Goal: Task Accomplishment & Management: Manage account settings

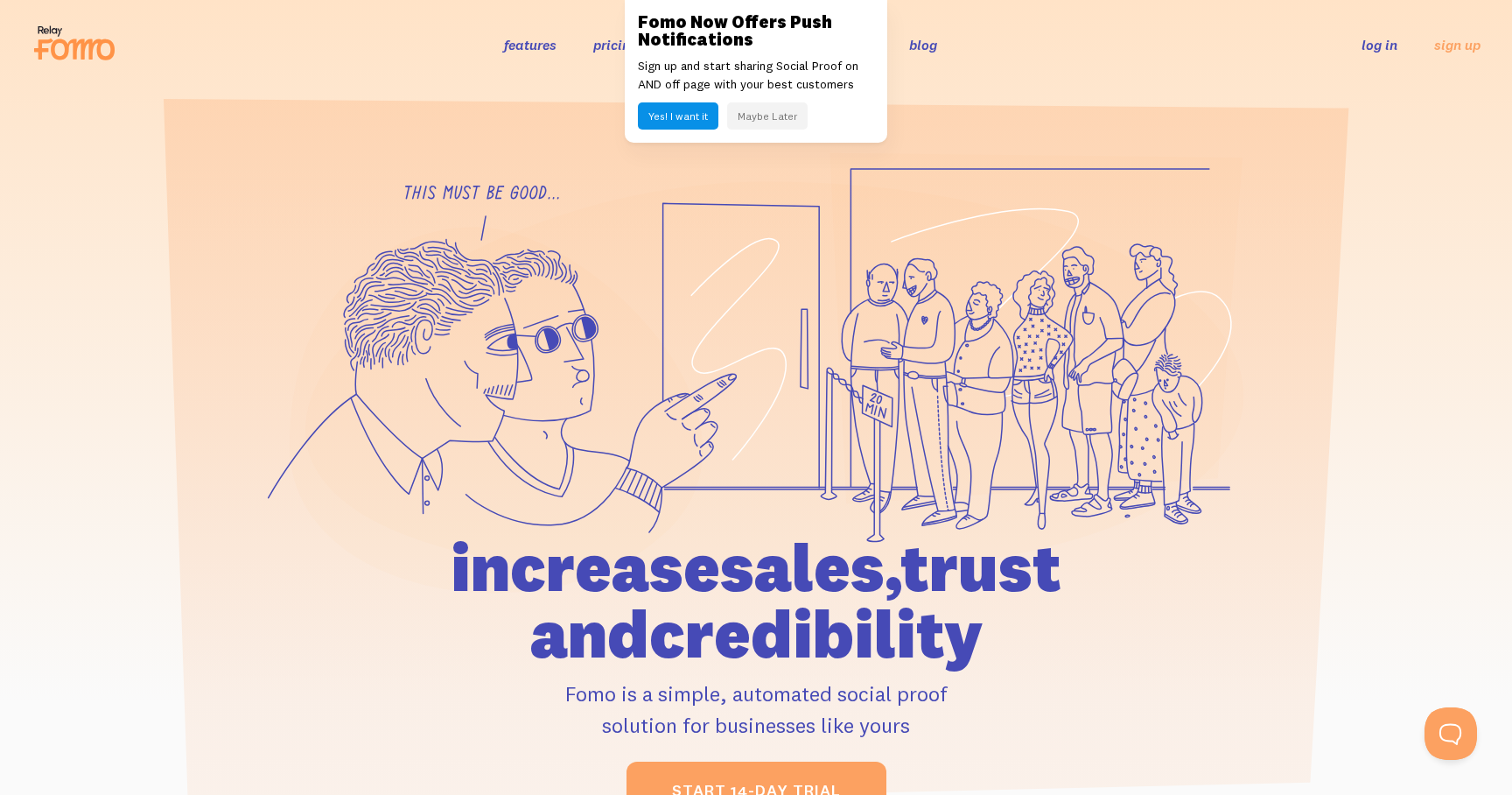
click at [1372, 45] on link "log in" at bounding box center [1379, 44] width 35 height 18
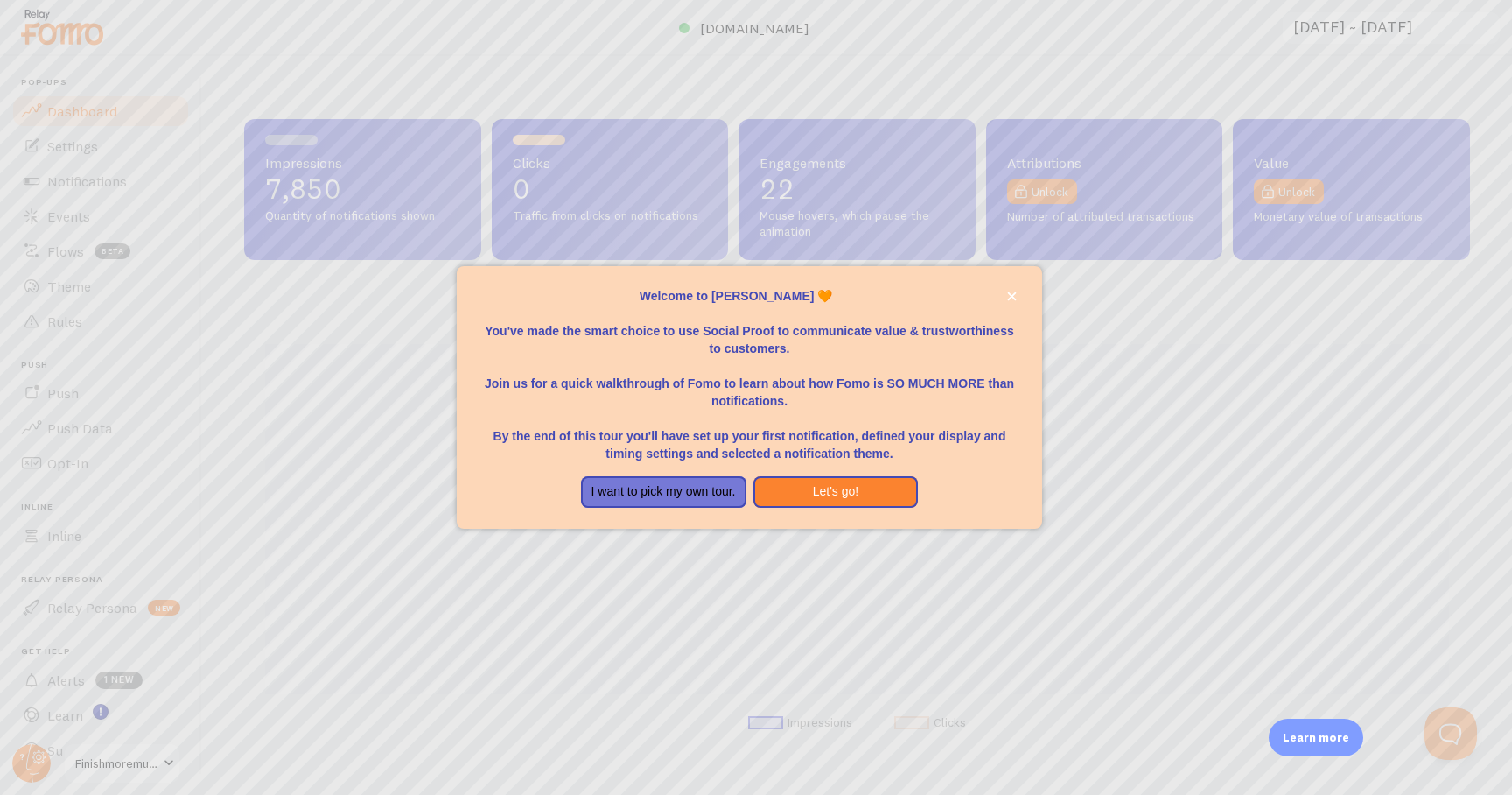
scroll to position [459, 1226]
click at [1011, 296] on icon "close," at bounding box center [1011, 296] width 8 height 8
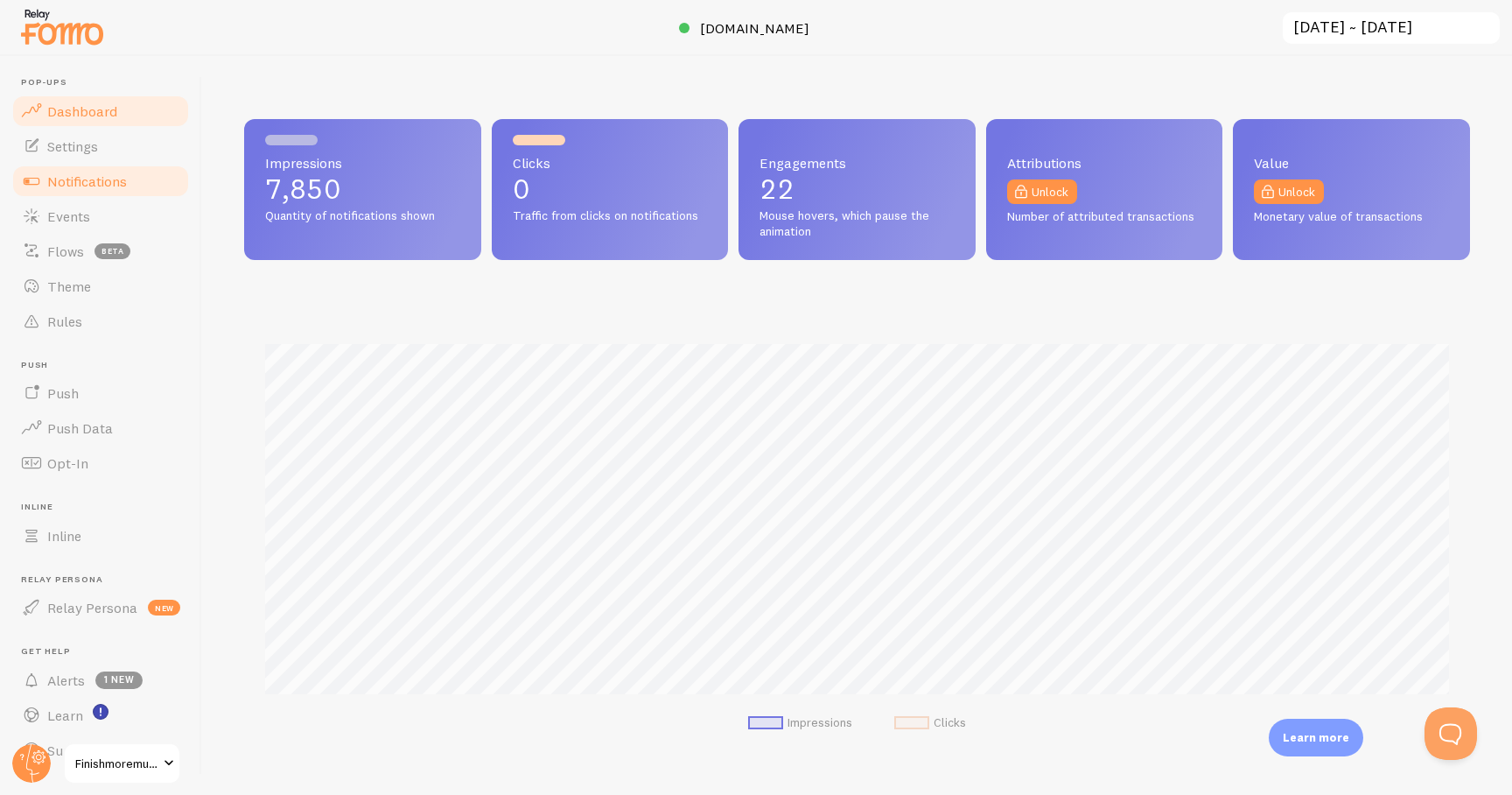
click at [79, 190] on link "Notifications" at bounding box center [100, 181] width 180 height 35
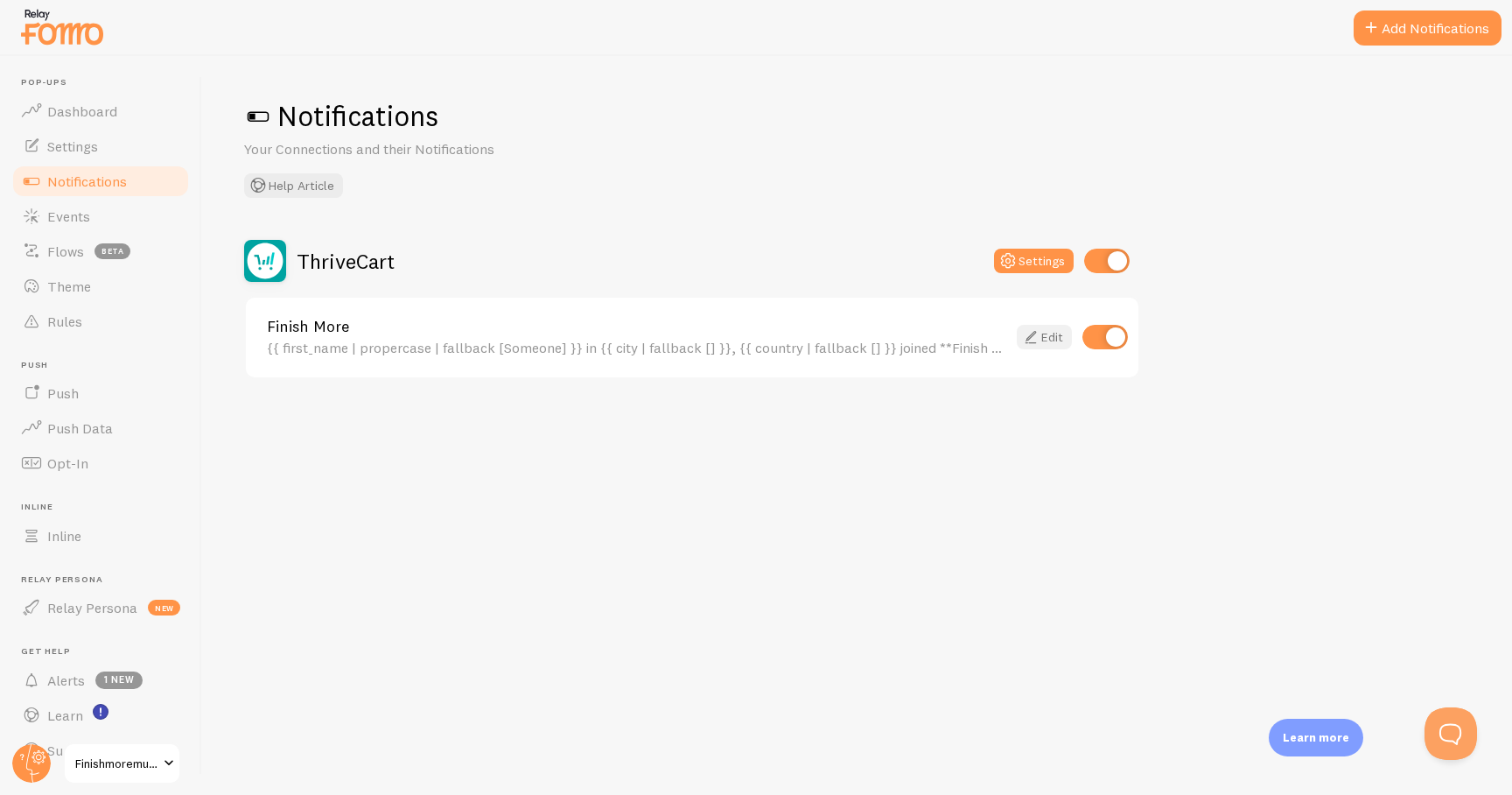
click at [1044, 344] on link "Edit" at bounding box center [1044, 337] width 55 height 24
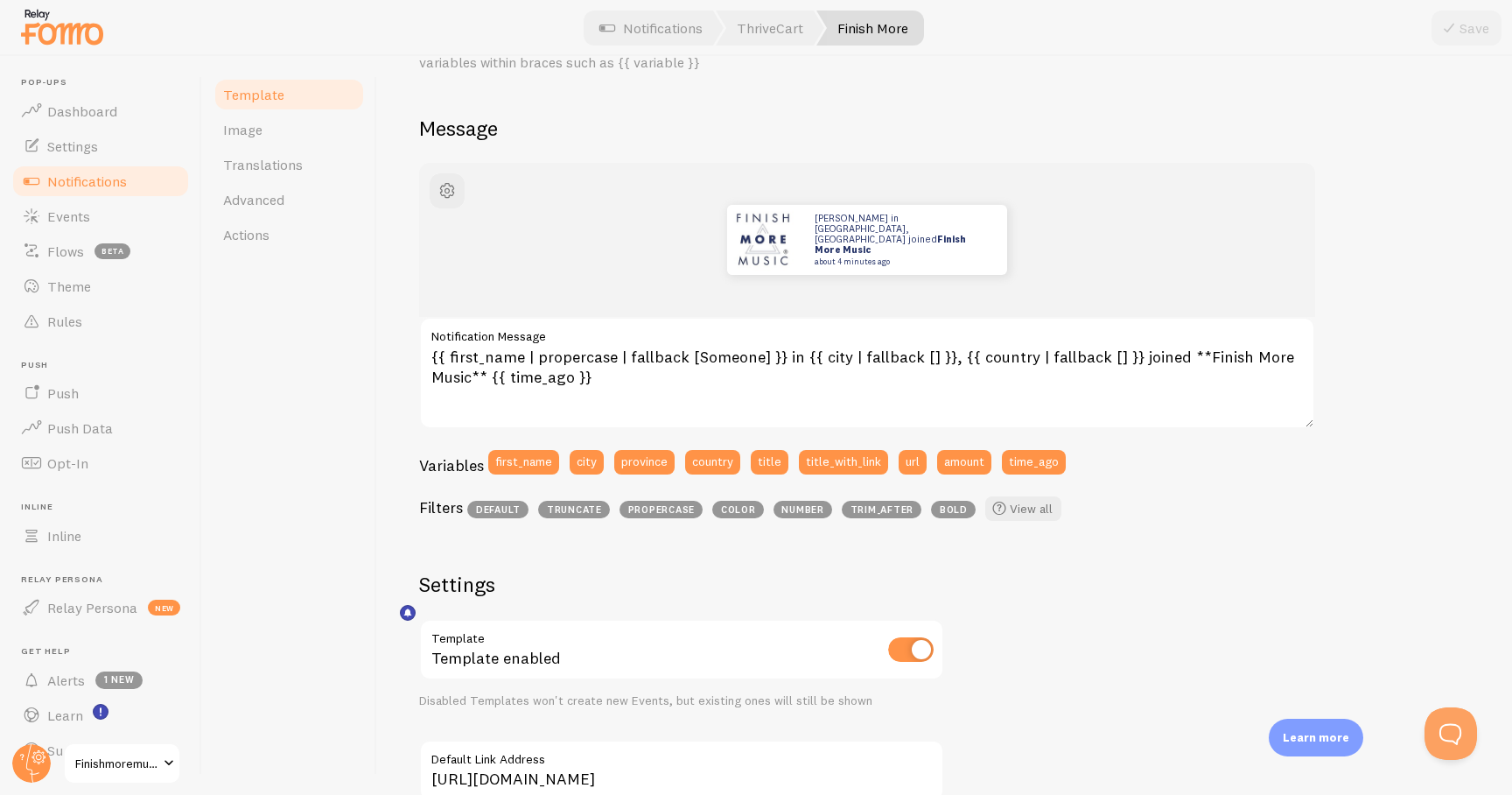
scroll to position [112, 0]
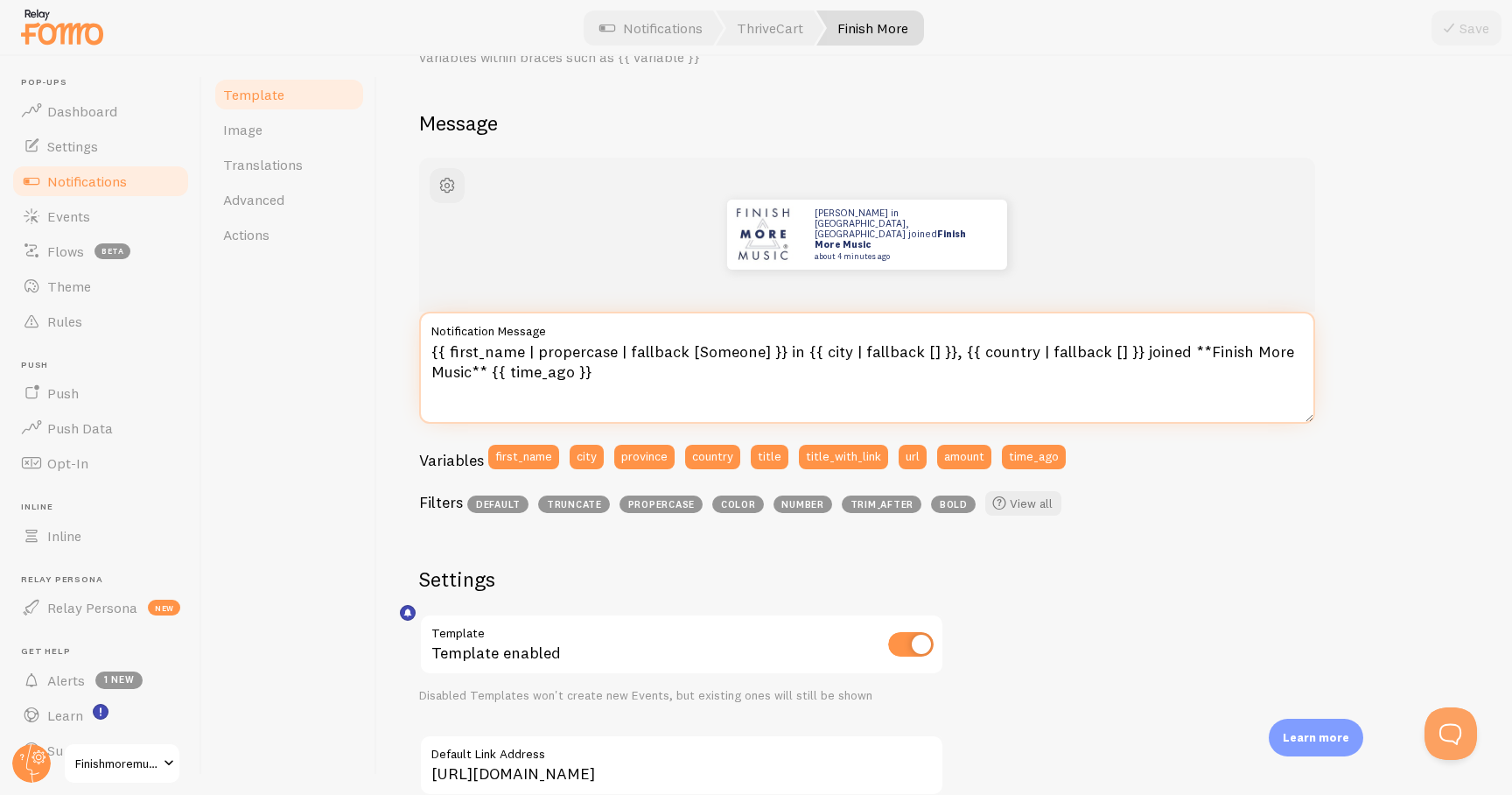
drag, startPoint x: 473, startPoint y: 369, endPoint x: 560, endPoint y: 372, distance: 87.1
click at [560, 372] on textarea "{{ first_name | propercase | fallback [Someone] }} in {{ city | fallback [] }},…" at bounding box center [867, 368] width 895 height 112
drag, startPoint x: 491, startPoint y: 372, endPoint x: 594, endPoint y: 375, distance: 103.0
click at [594, 375] on textarea "{{ first_name | propercase | fallback [Someone] }} in {{ city | fallback [] }},…" at bounding box center [867, 368] width 895 height 112
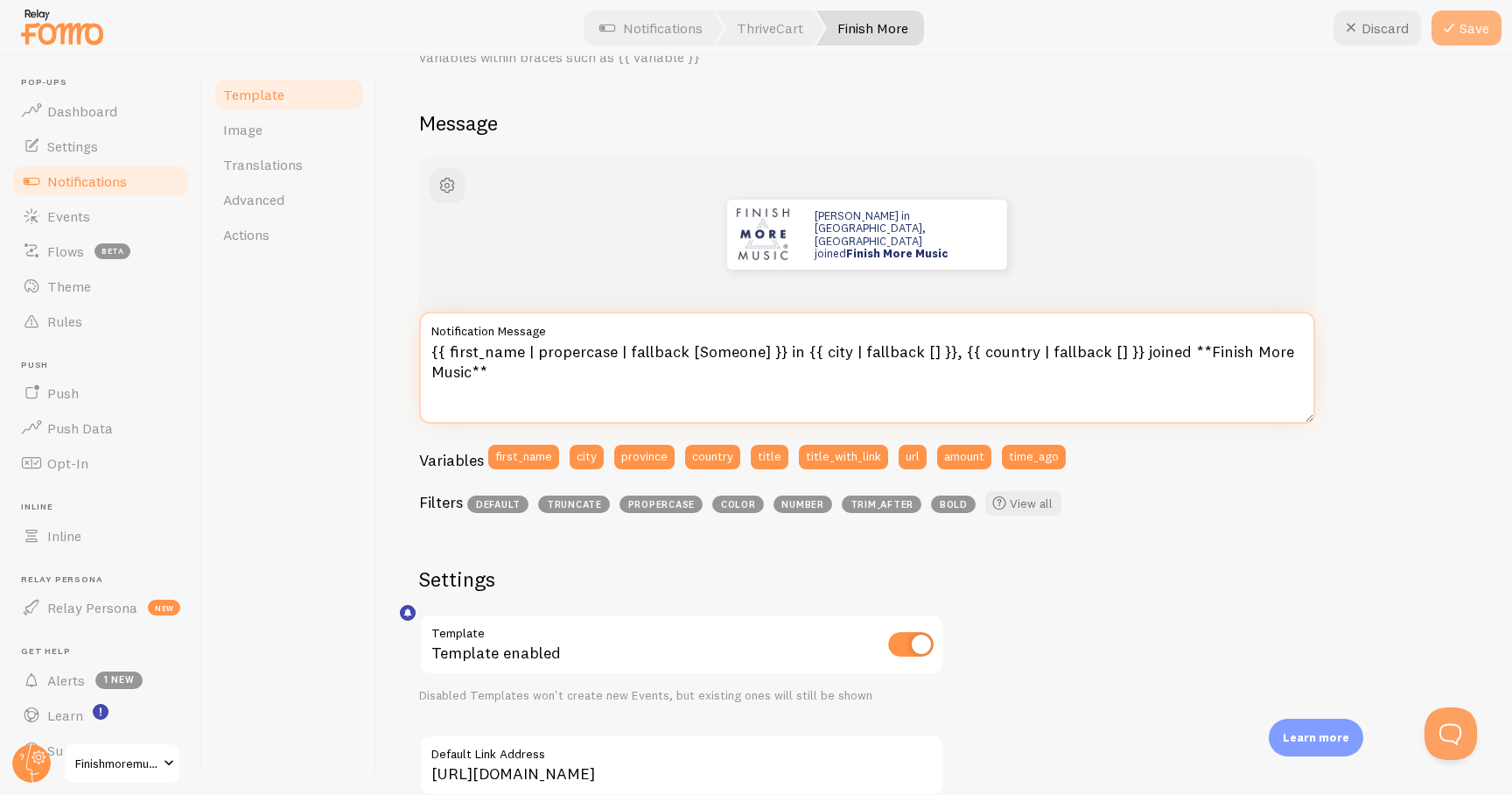
type textarea "{{ first_name | propercase | fallback [Someone] }} in {{ city | fallback [] }},…"
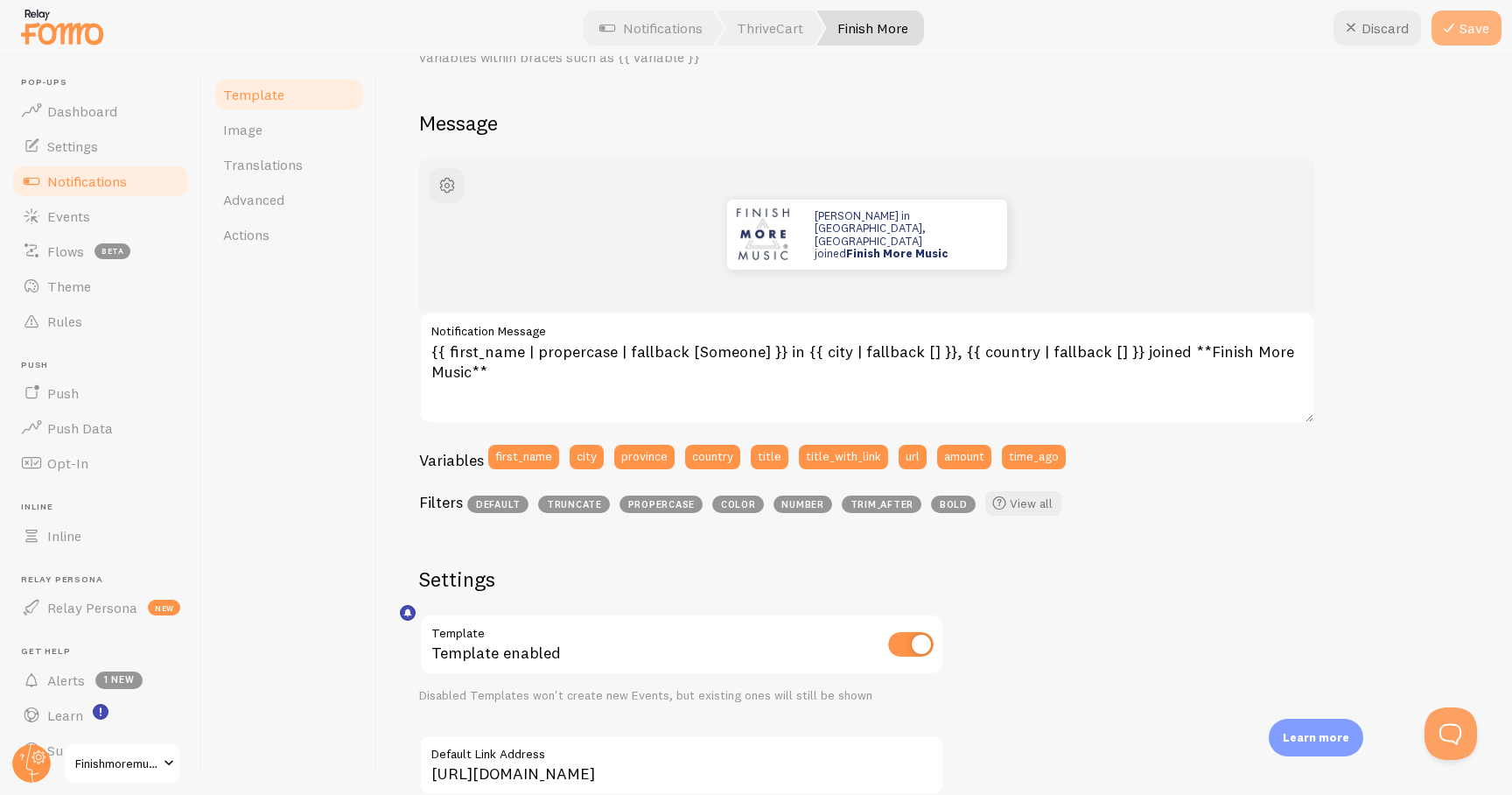
click at [1481, 36] on button "Save" at bounding box center [1465, 28] width 70 height 35
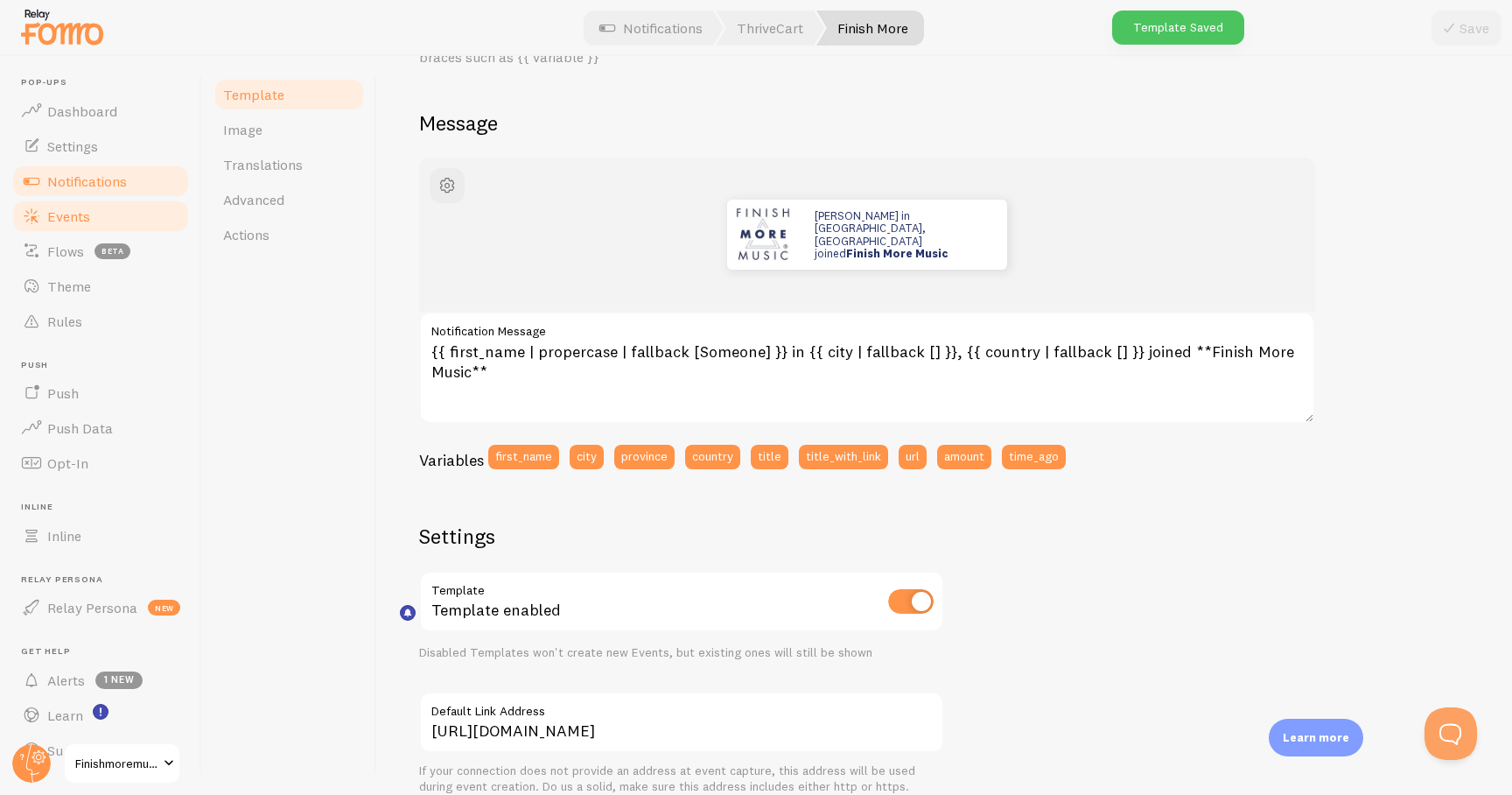
click at [56, 209] on span "Events" at bounding box center [69, 216] width 43 height 18
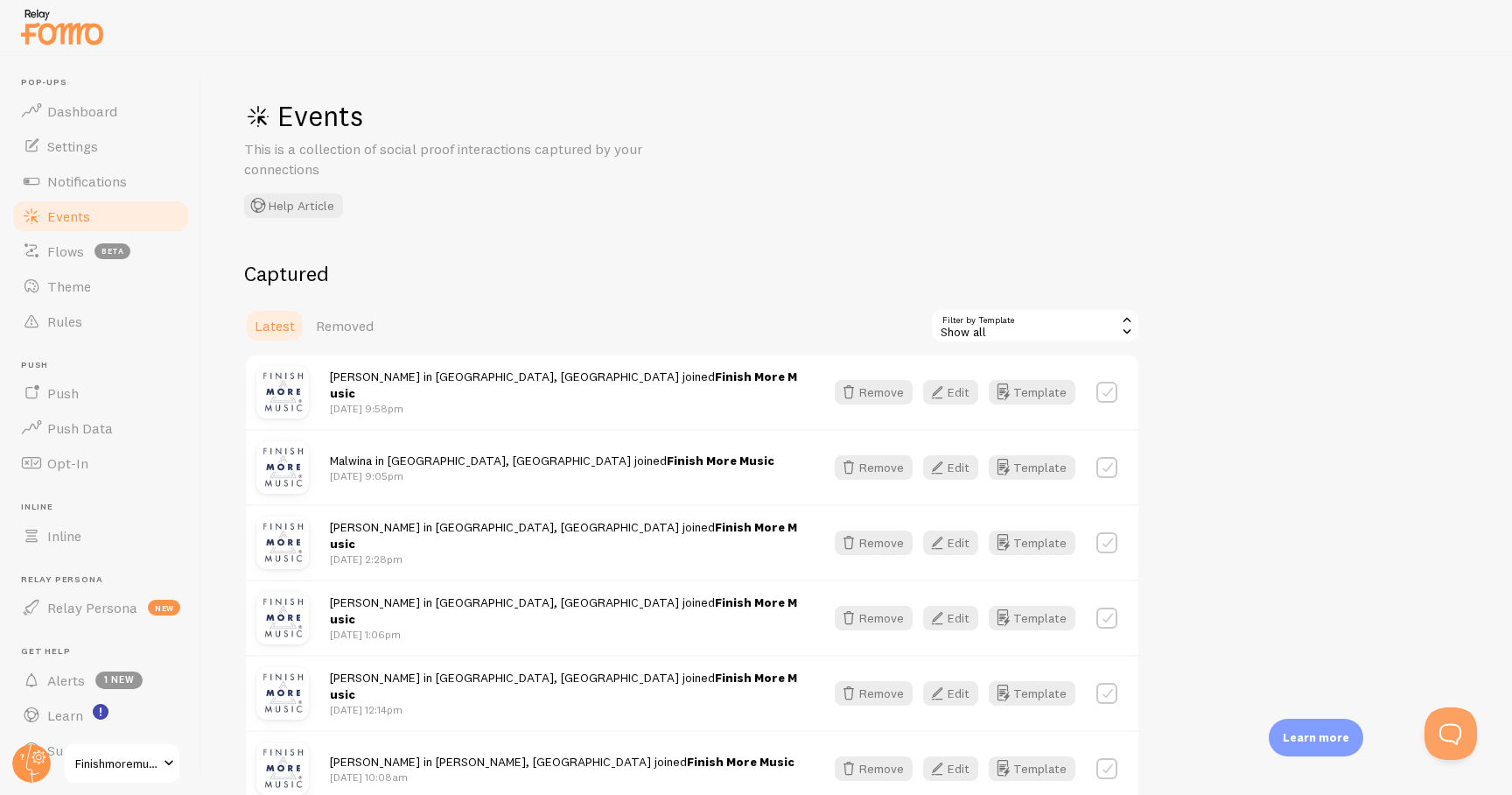
click at [522, 273] on h2 "Captured" at bounding box center [692, 273] width 895 height 27
click at [796, 205] on div "Events This is a collection of social proof interactions captured by your conne…" at bounding box center [857, 425] width 1310 height 739
click at [943, 398] on icon "button" at bounding box center [936, 392] width 21 height 21
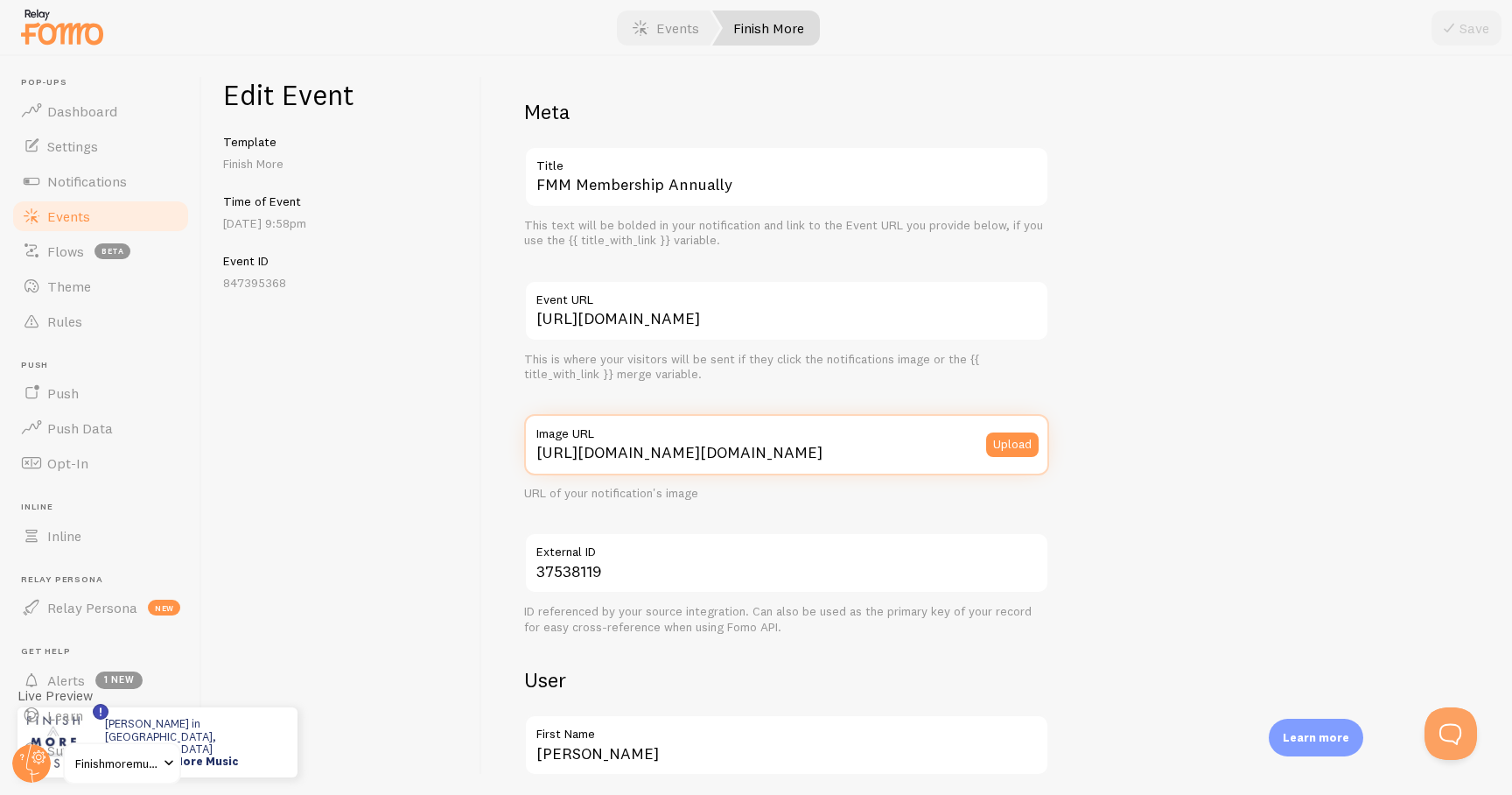
scroll to position [0, 534]
drag, startPoint x: 765, startPoint y: 452, endPoint x: 819, endPoint y: 452, distance: 54.0
click at [820, 452] on input "https://process.filestackapi.com/ApqhzE1ldTzuKSj33adqez/resize=width:170,height…" at bounding box center [786, 445] width 525 height 62
click at [799, 505] on div "Meta FMM Membership Annually Title This text will be bolded in your notificatio…" at bounding box center [786, 642] width 525 height 1089
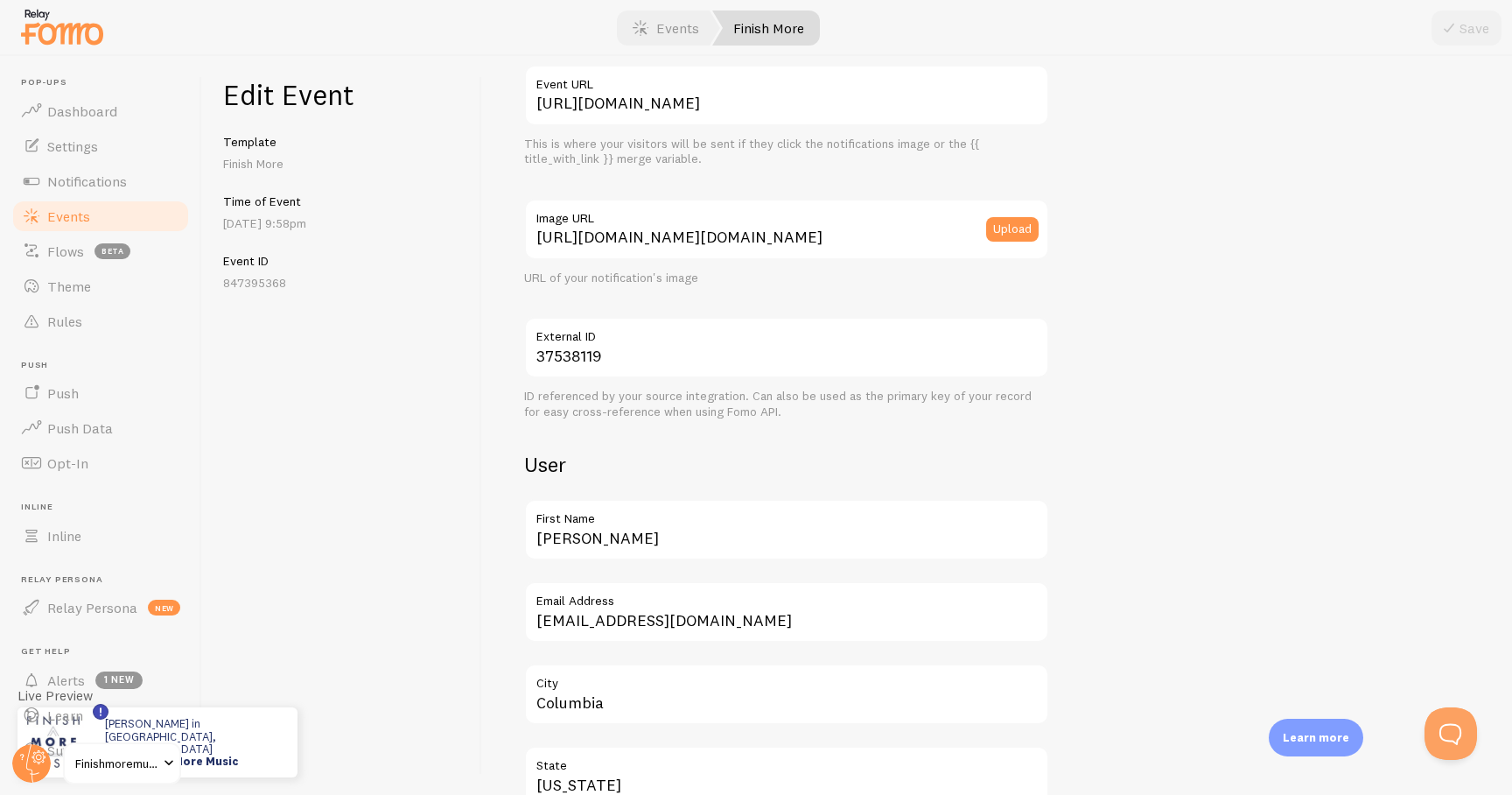
scroll to position [230, 0]
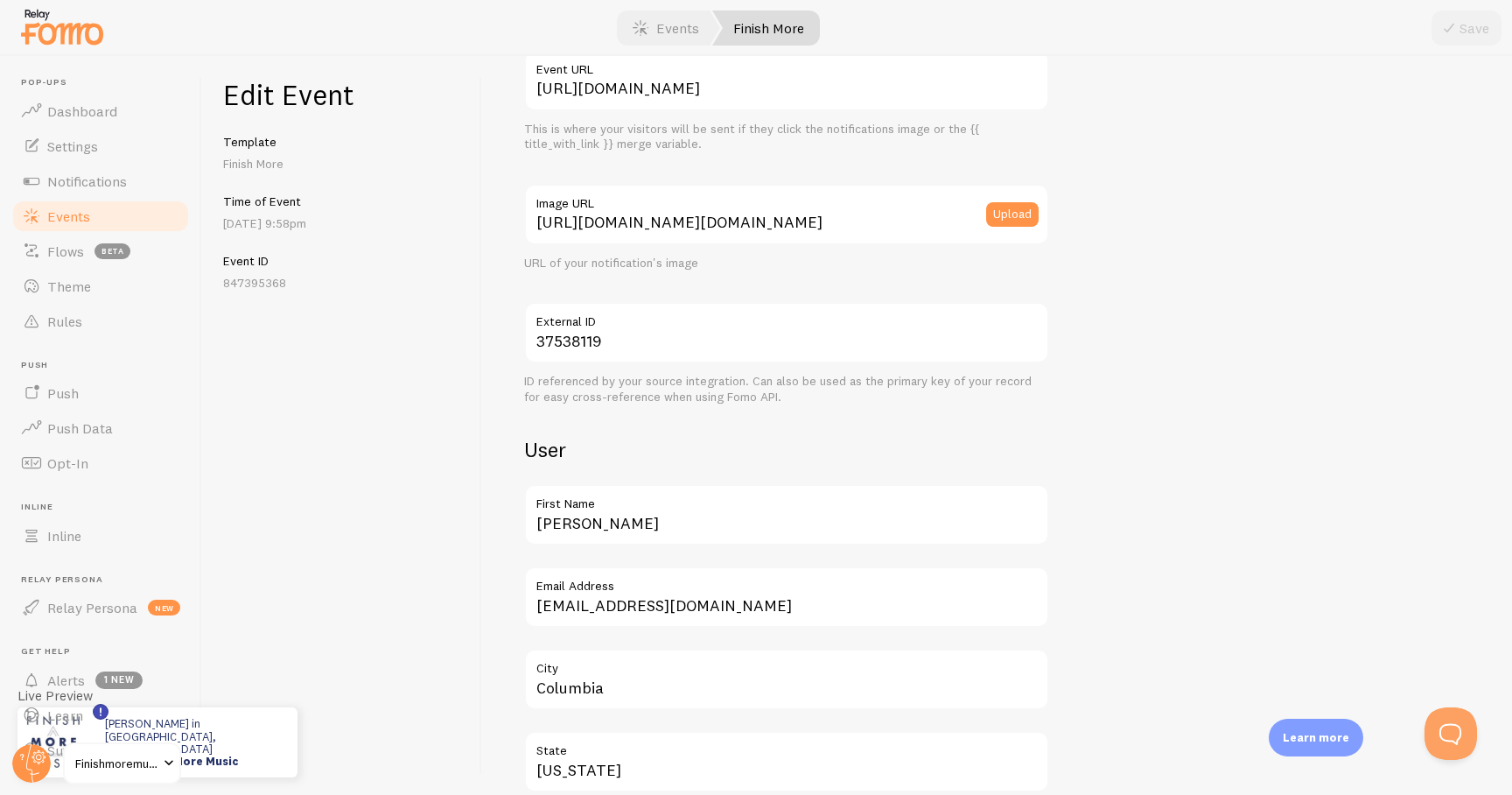
click at [239, 199] on h5 "Time of Event" at bounding box center [341, 201] width 237 height 16
click at [257, 208] on h5 "Time of Event" at bounding box center [341, 201] width 237 height 16
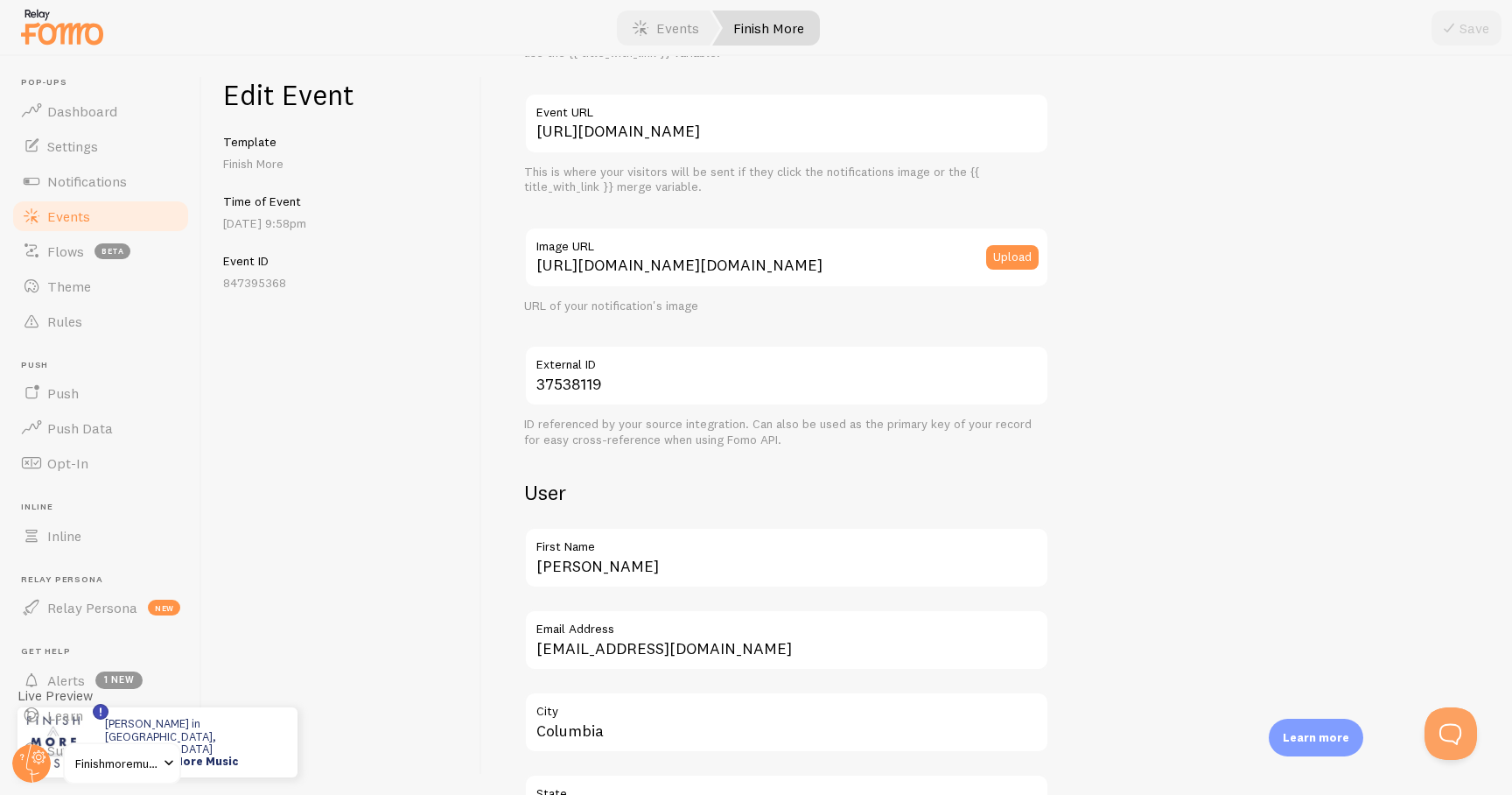
scroll to position [0, 0]
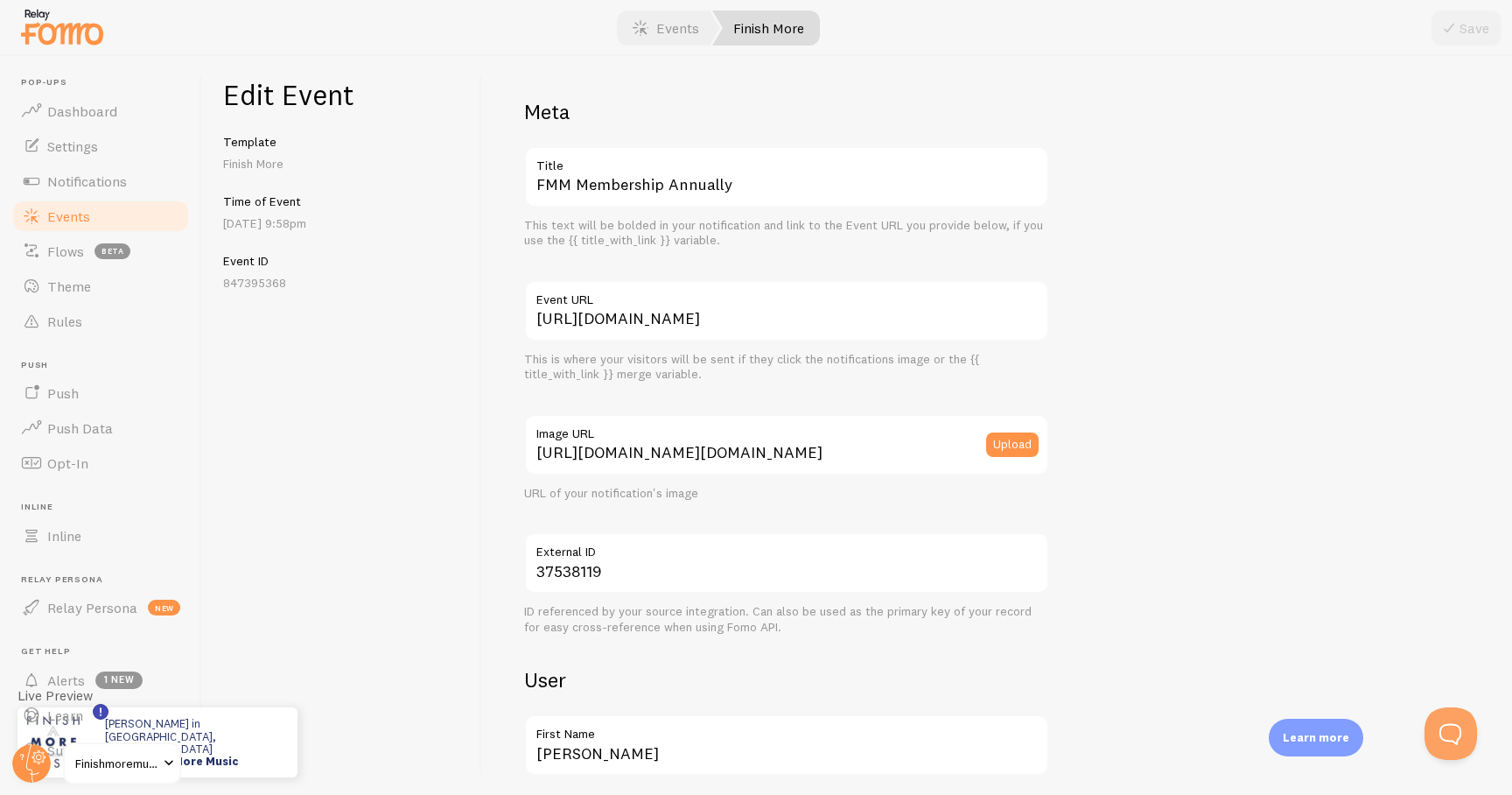
click at [1108, 223] on div "Meta FMM Membership Annually Title This text will be bolded in your notificatio…" at bounding box center [997, 718] width 946 height 1240
click at [109, 205] on link "Events" at bounding box center [100, 216] width 180 height 35
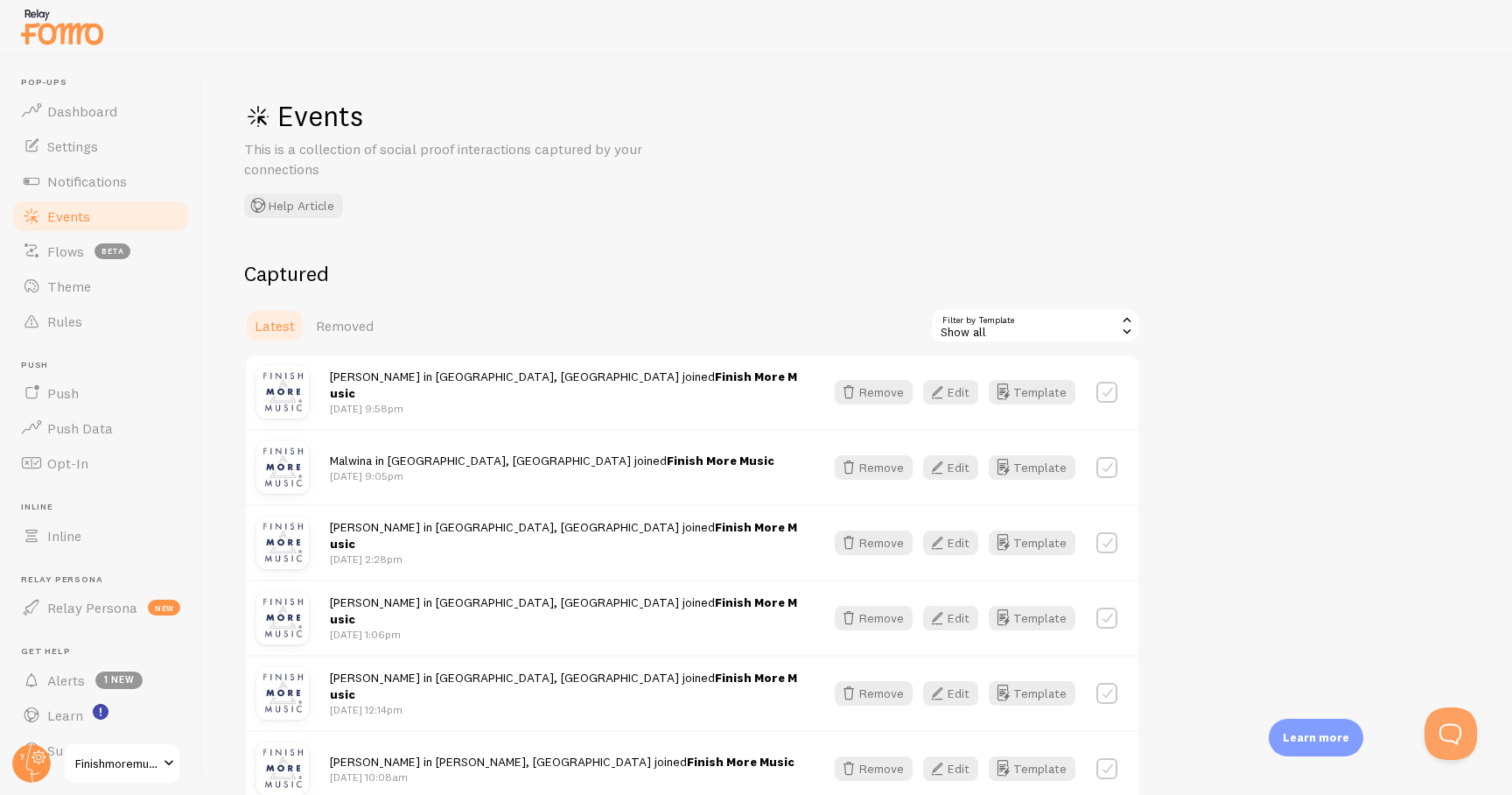
click at [437, 274] on h2 "Captured" at bounding box center [692, 273] width 895 height 27
click at [105, 175] on span "Notifications" at bounding box center [87, 181] width 79 height 18
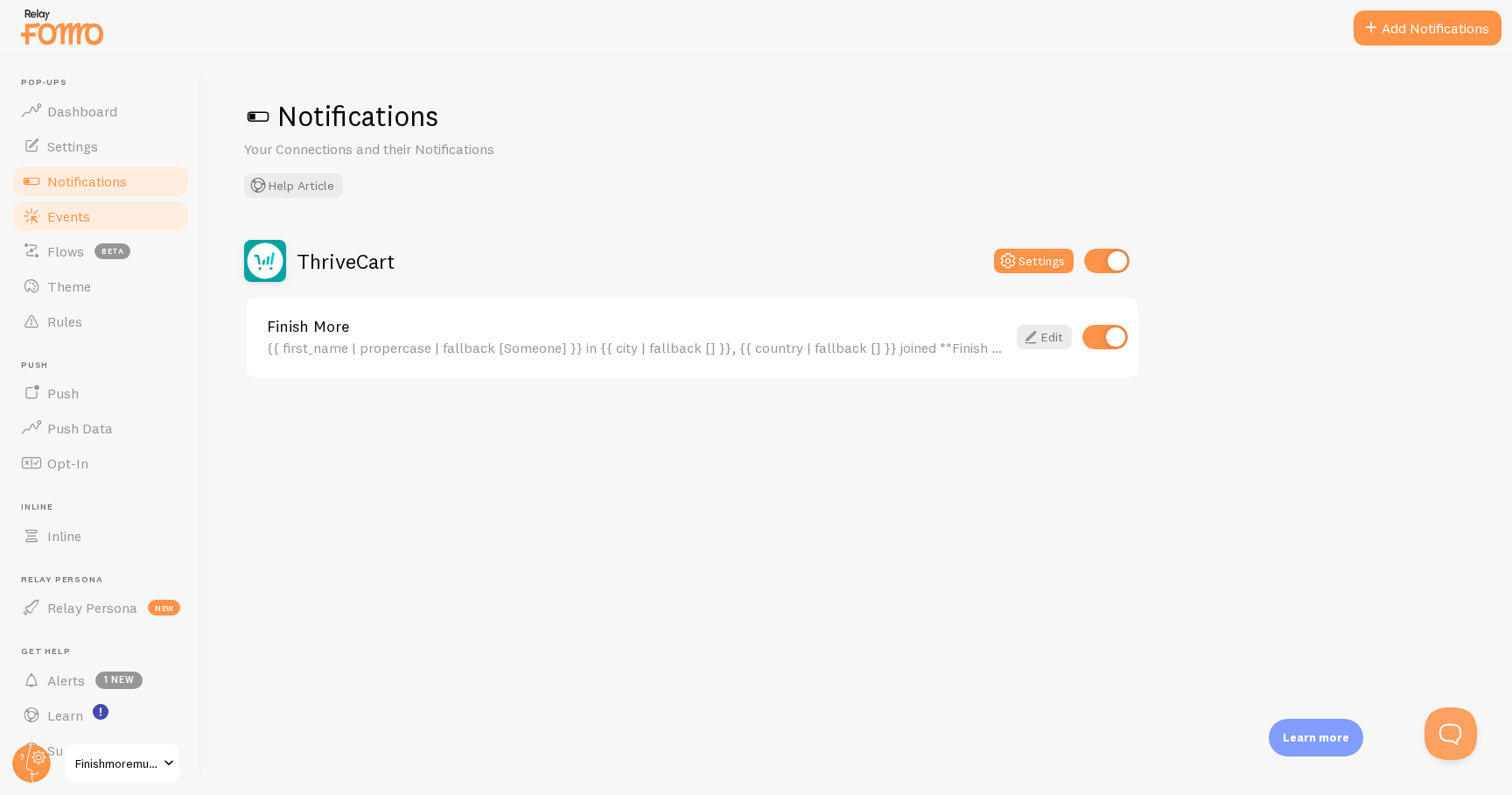
click at [113, 200] on link "Events" at bounding box center [100, 216] width 180 height 35
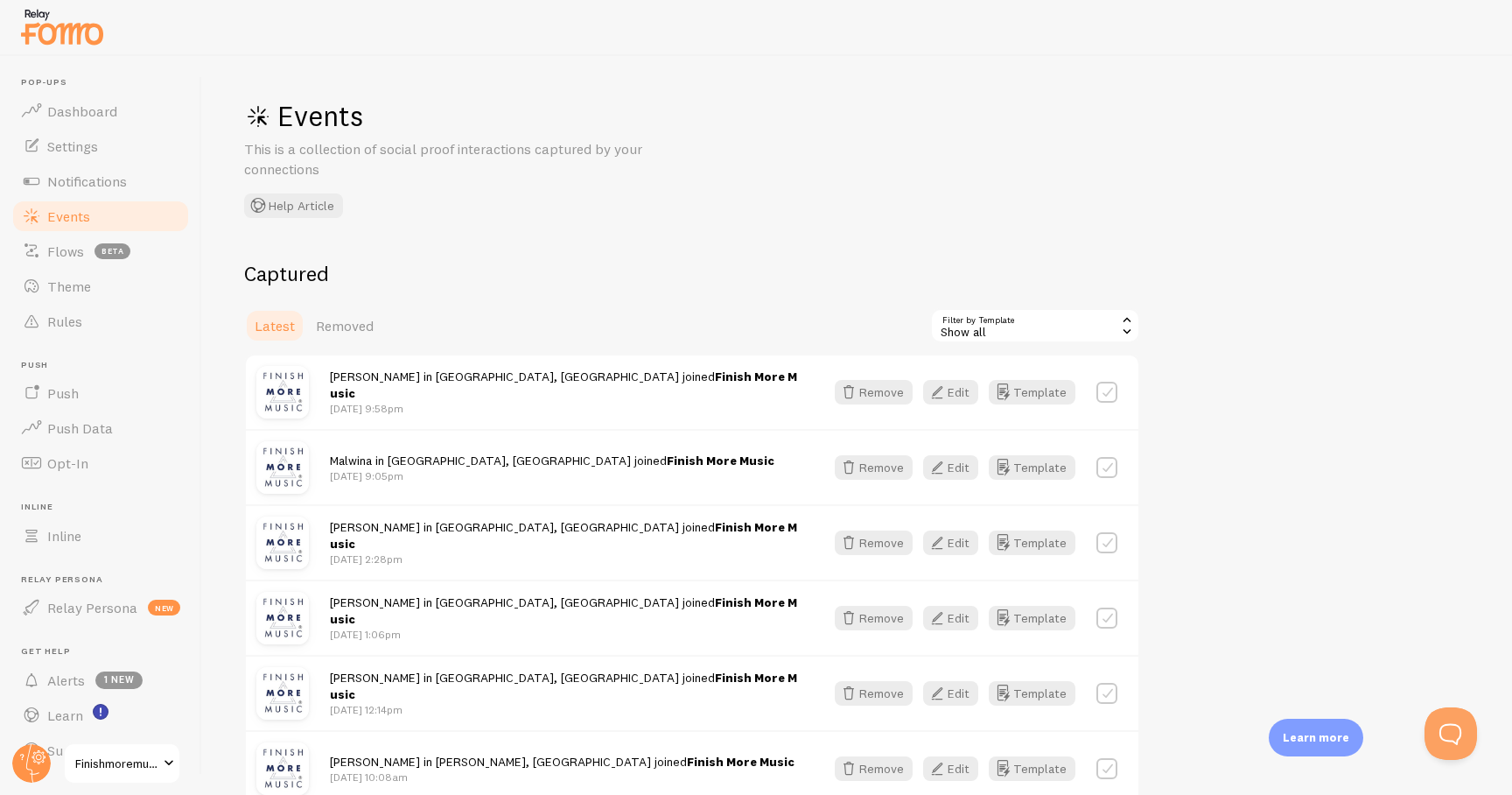
click at [415, 244] on div "Events This is a collection of social proof interactions captured by your conne…" at bounding box center [857, 425] width 1310 height 739
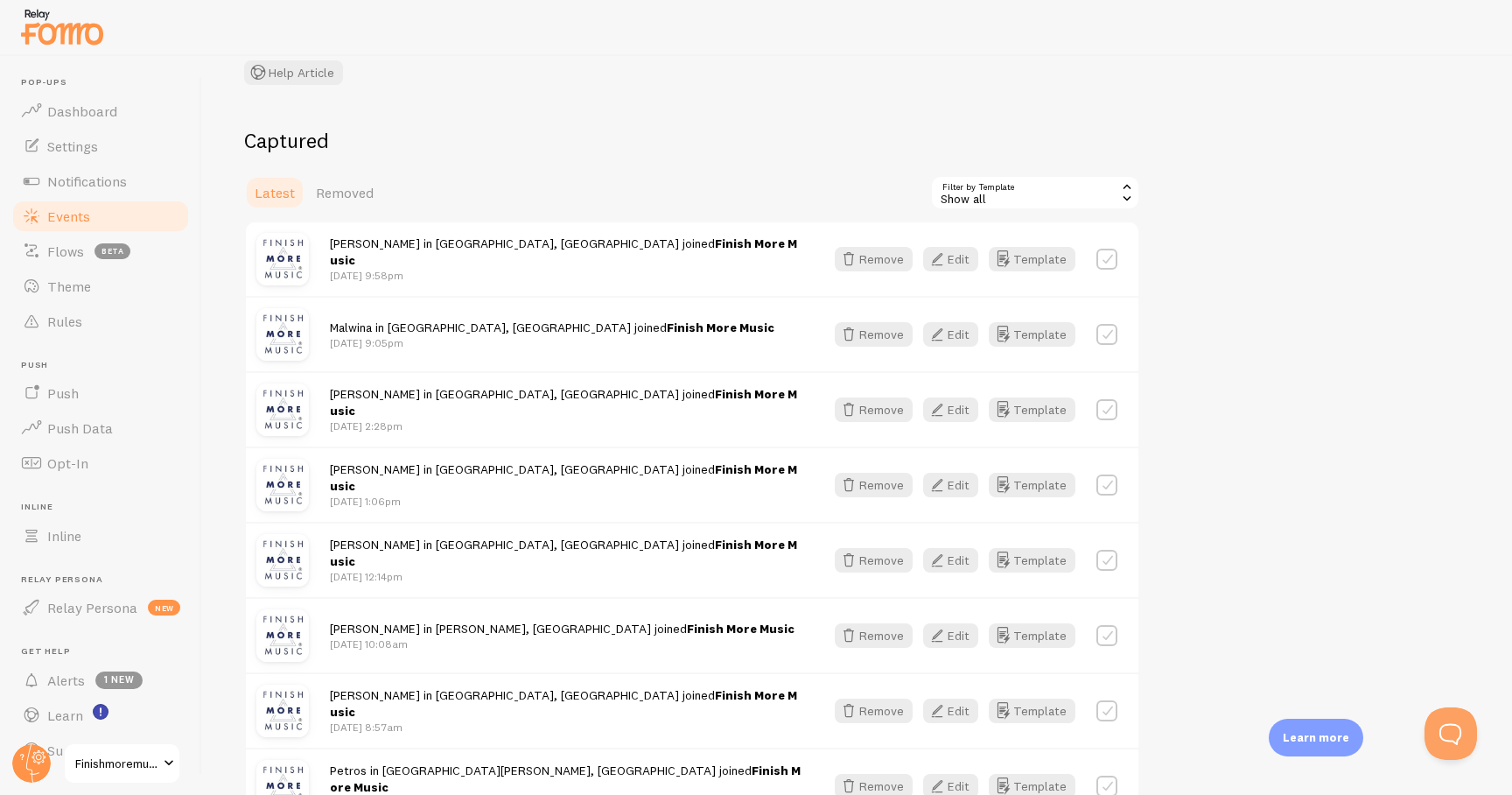
scroll to position [150, 0]
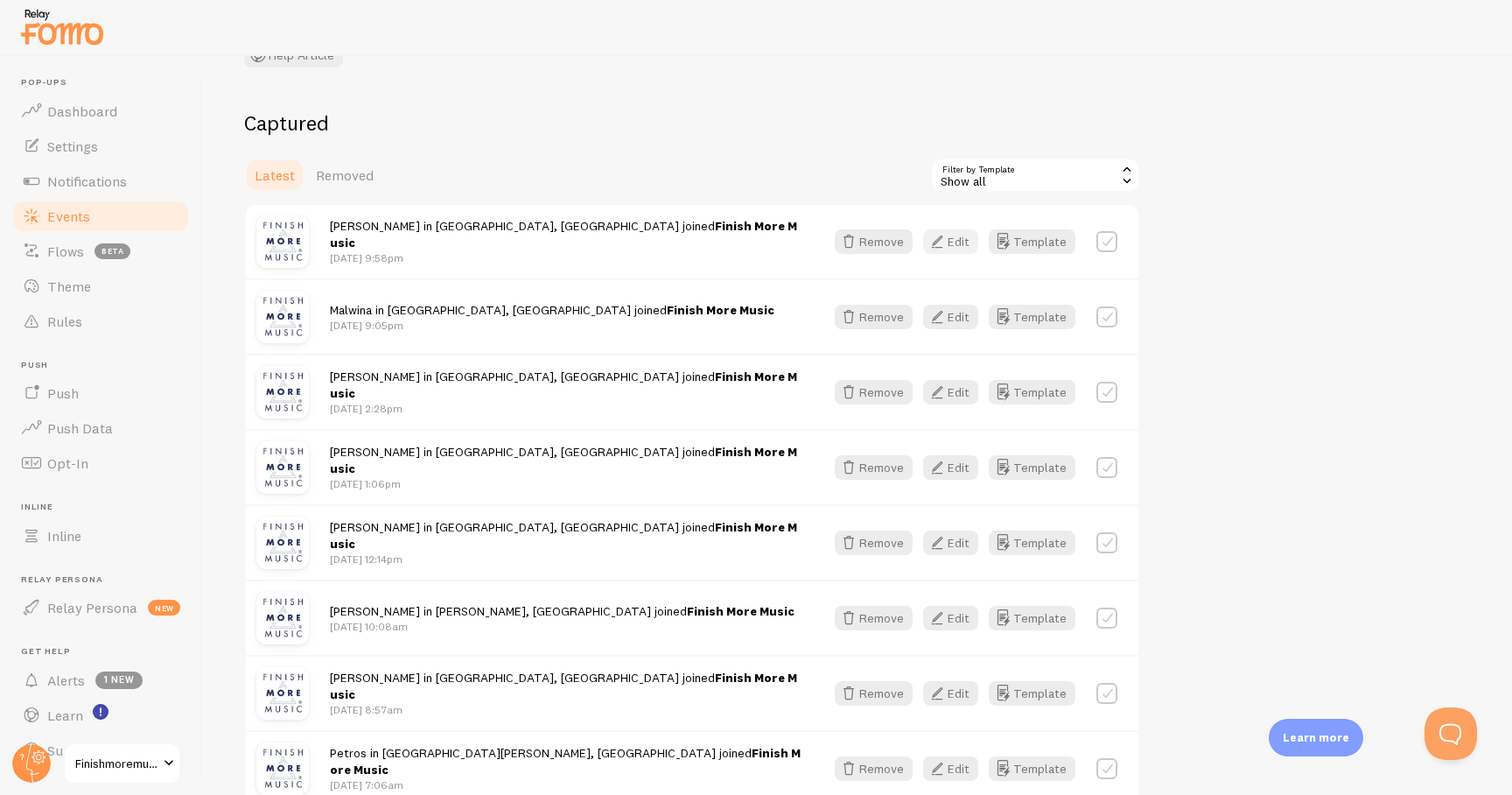
click at [956, 249] on button "Edit" at bounding box center [950, 242] width 55 height 24
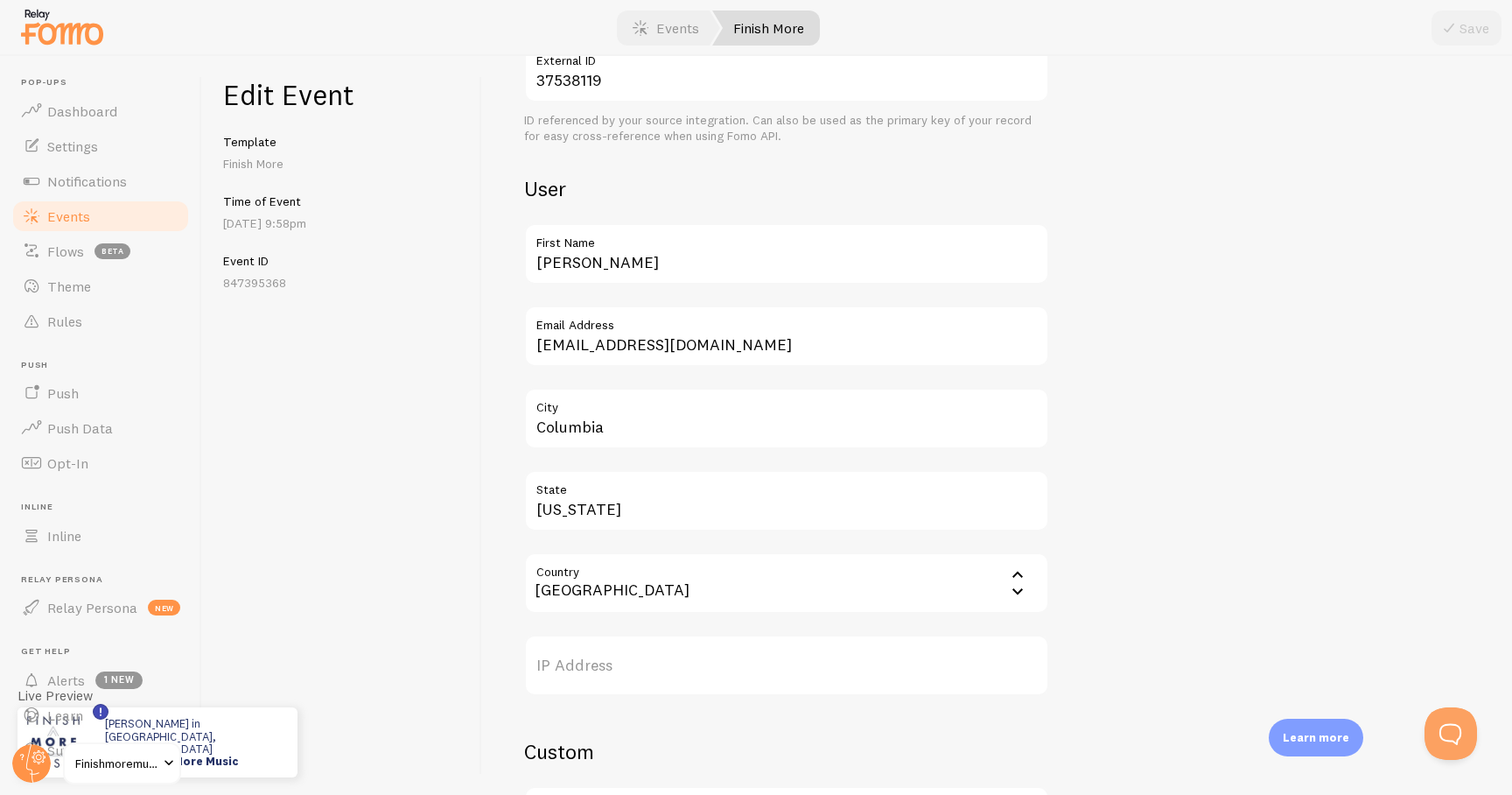
scroll to position [627, 0]
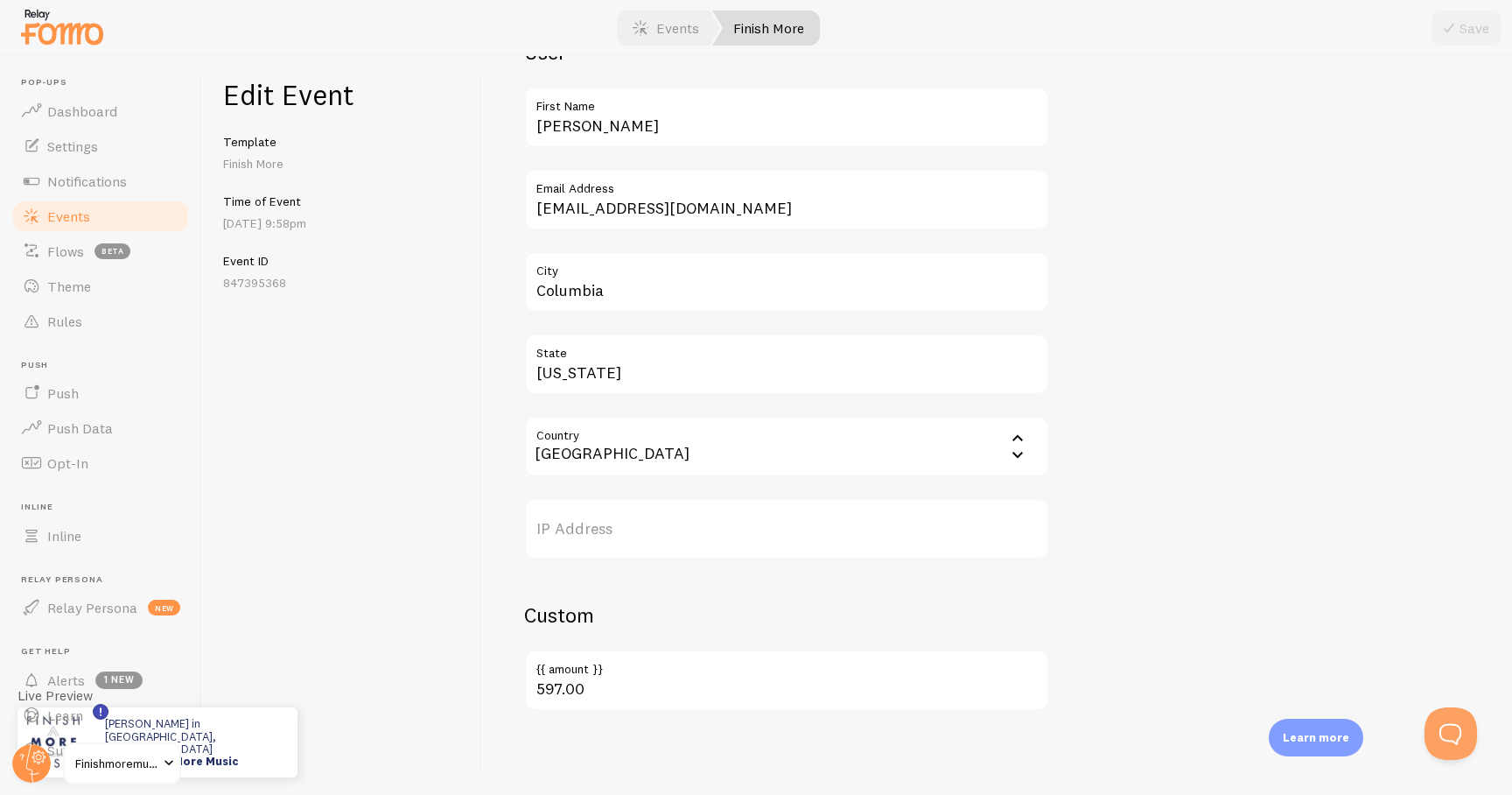
click at [285, 211] on div "Time of Event Sep 30th @ 9:58pm" at bounding box center [341, 212] width 237 height 38
click at [116, 170] on link "Notifications" at bounding box center [100, 181] width 180 height 35
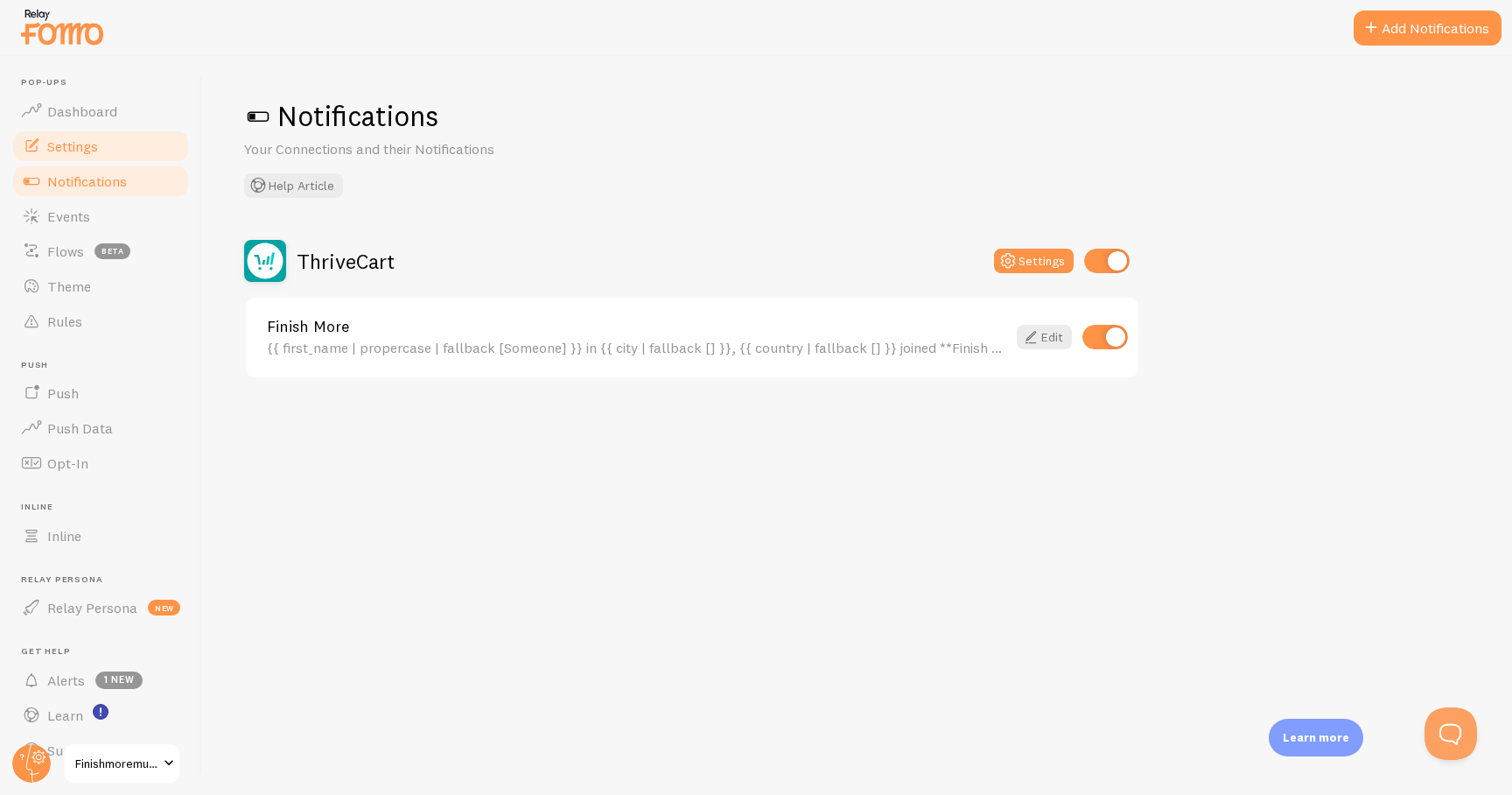
click at [140, 131] on link "Settings" at bounding box center [100, 146] width 180 height 35
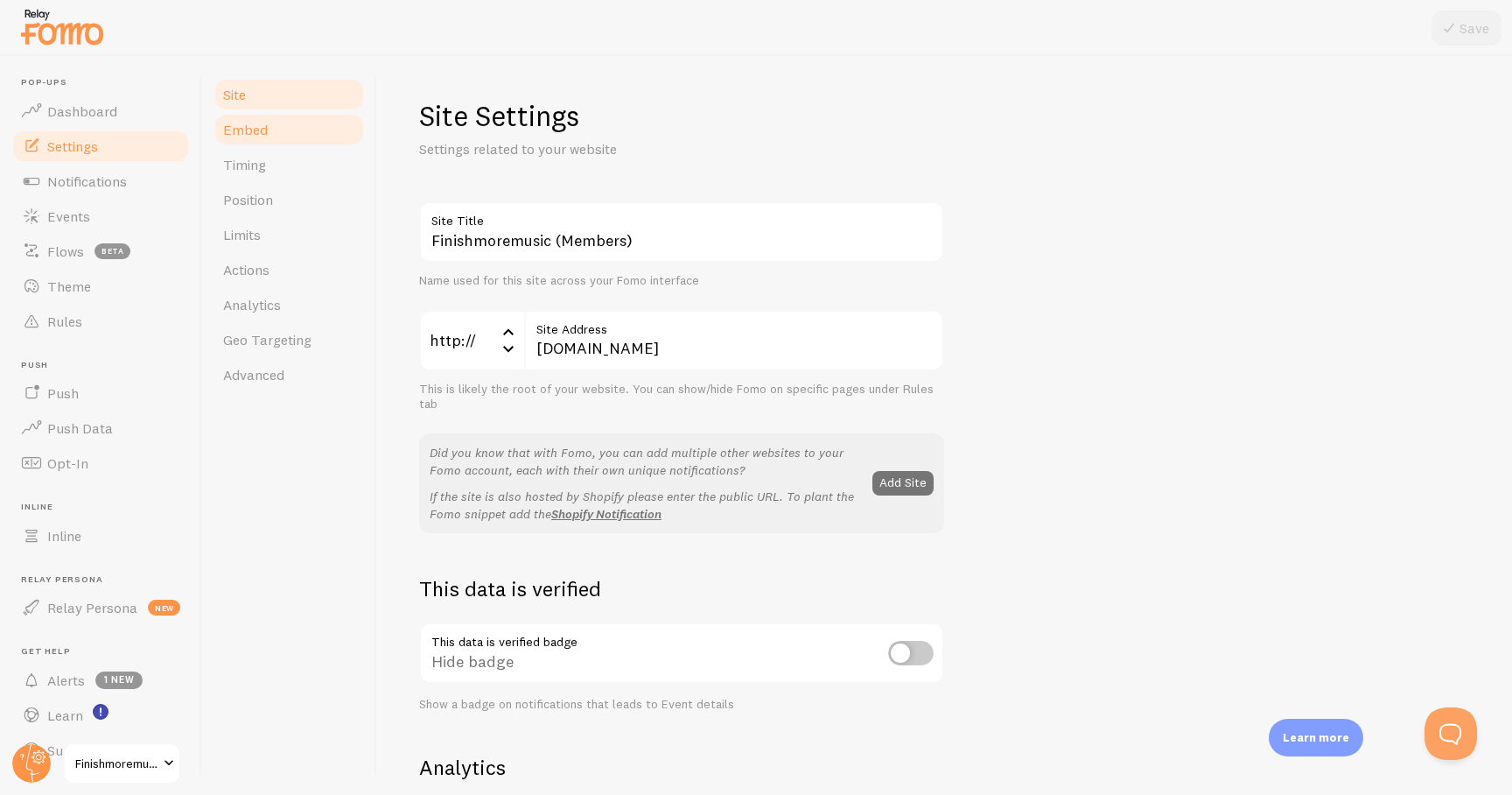
click at [278, 138] on link "Embed" at bounding box center [289, 130] width 153 height 35
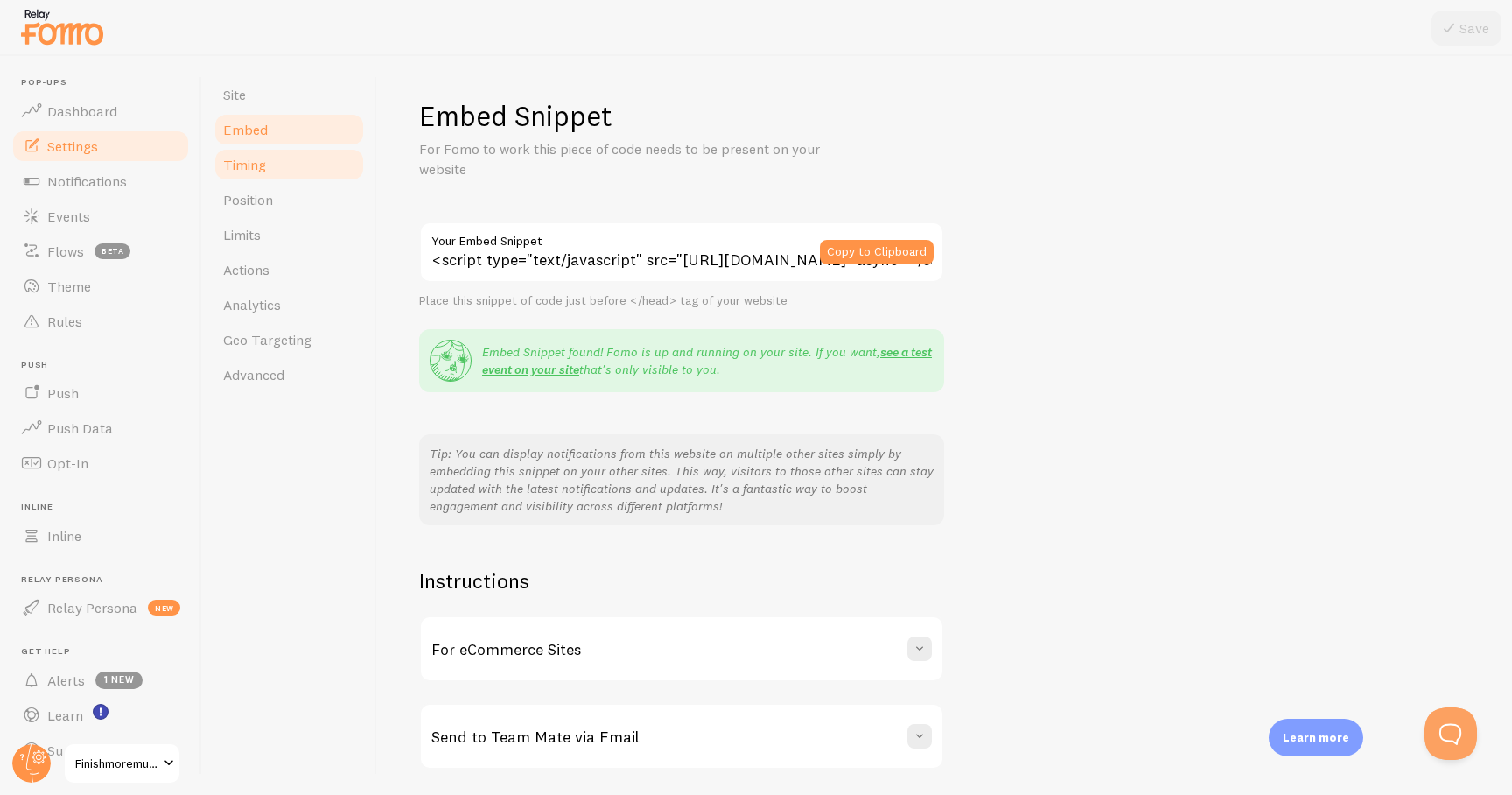
click at [275, 163] on link "Timing" at bounding box center [289, 165] width 153 height 35
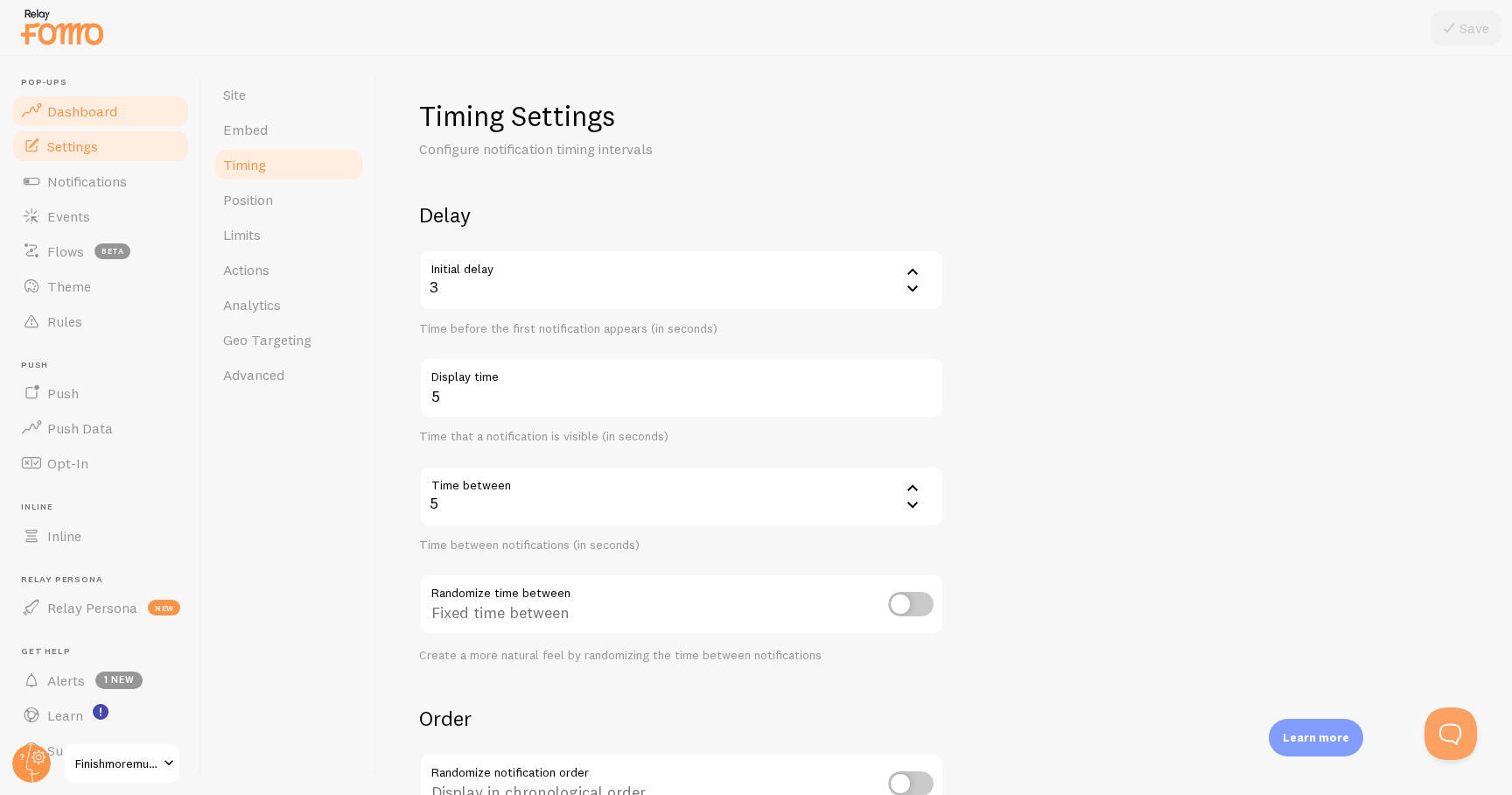
click at [116, 103] on link "Dashboard" at bounding box center [100, 111] width 180 height 35
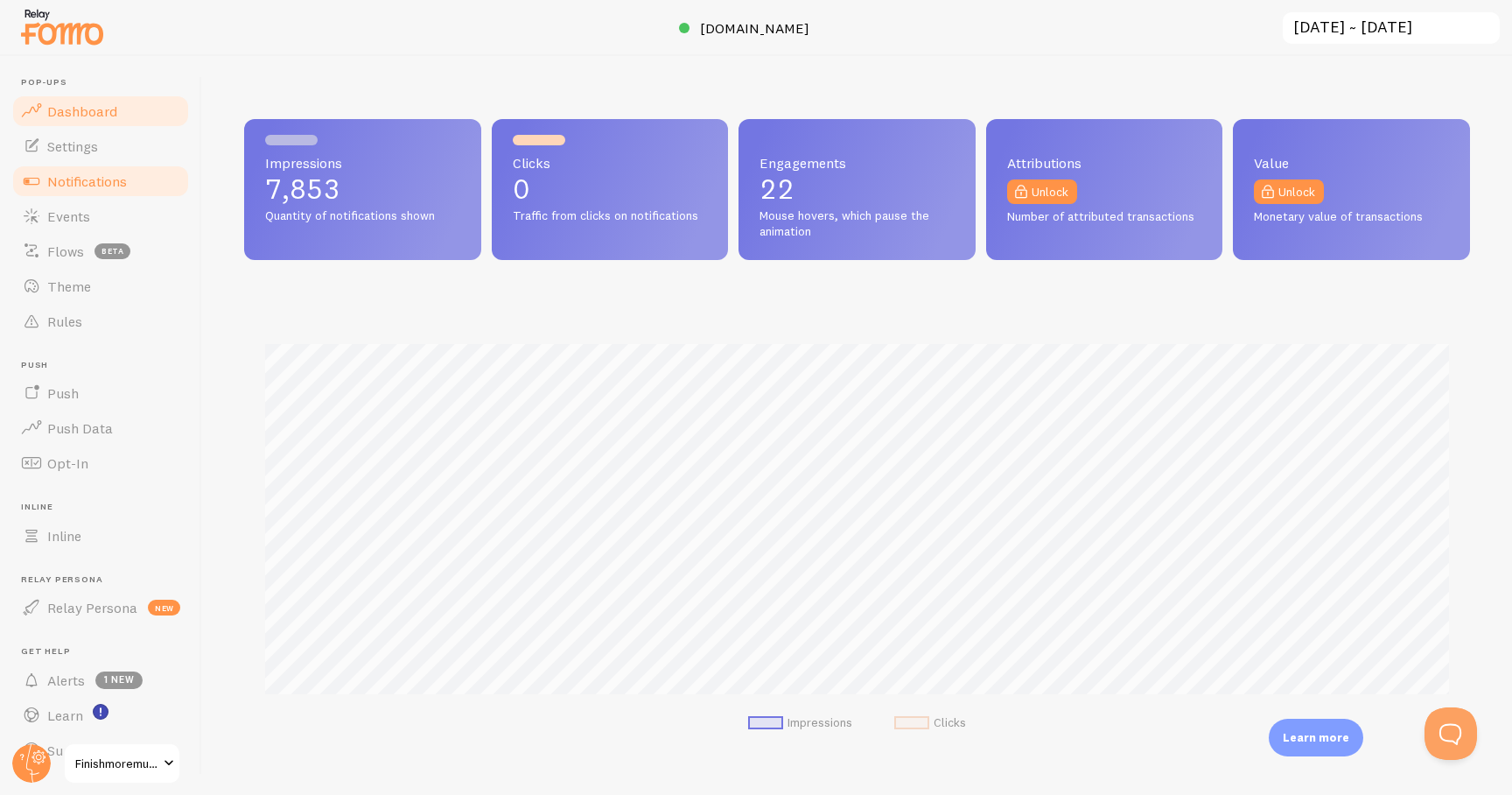
scroll to position [459, 1226]
click at [106, 170] on link "Notifications" at bounding box center [100, 181] width 180 height 35
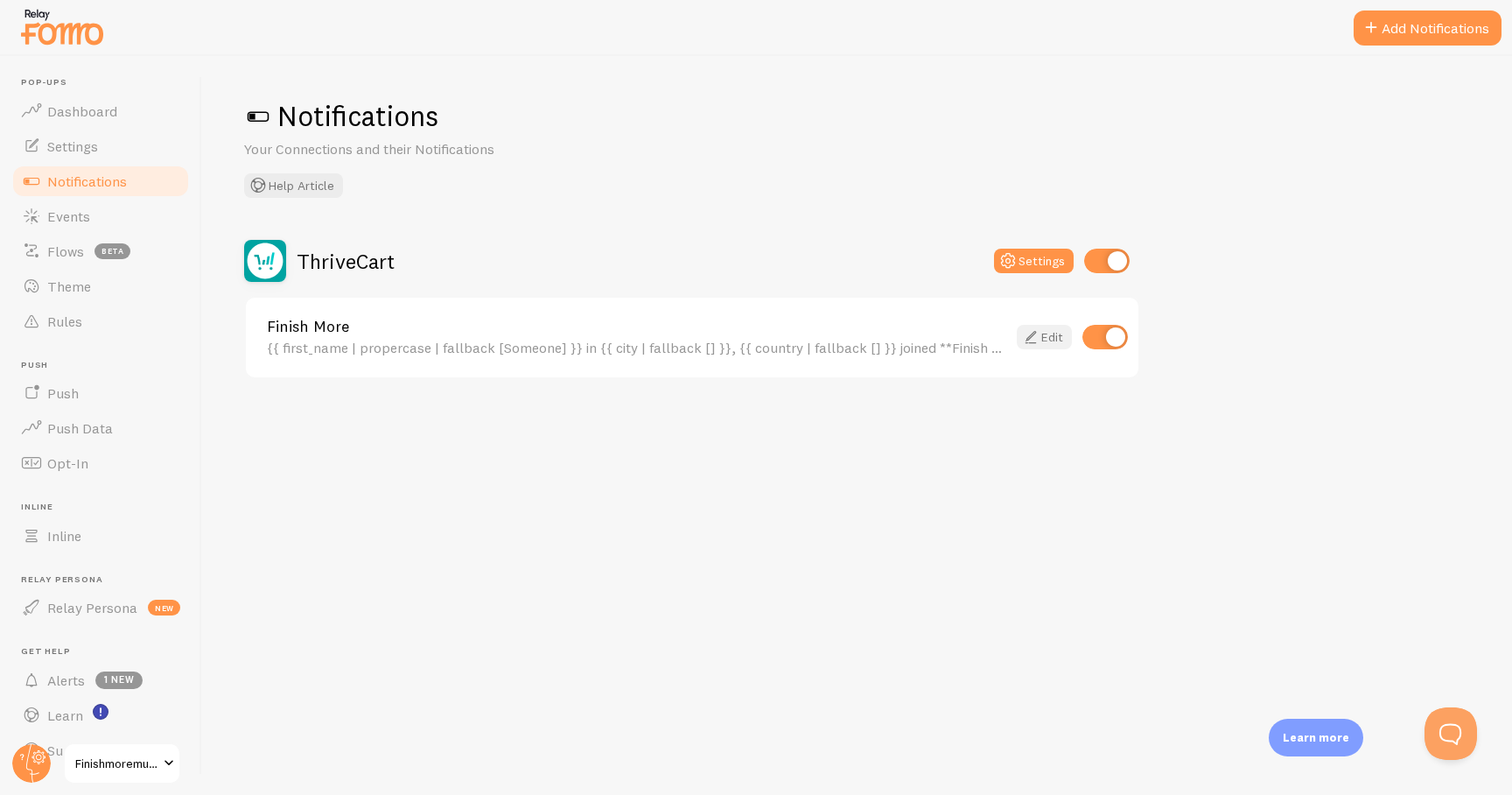
click at [1067, 336] on link "Edit" at bounding box center [1044, 337] width 55 height 24
